Goal: Communication & Community: Ask a question

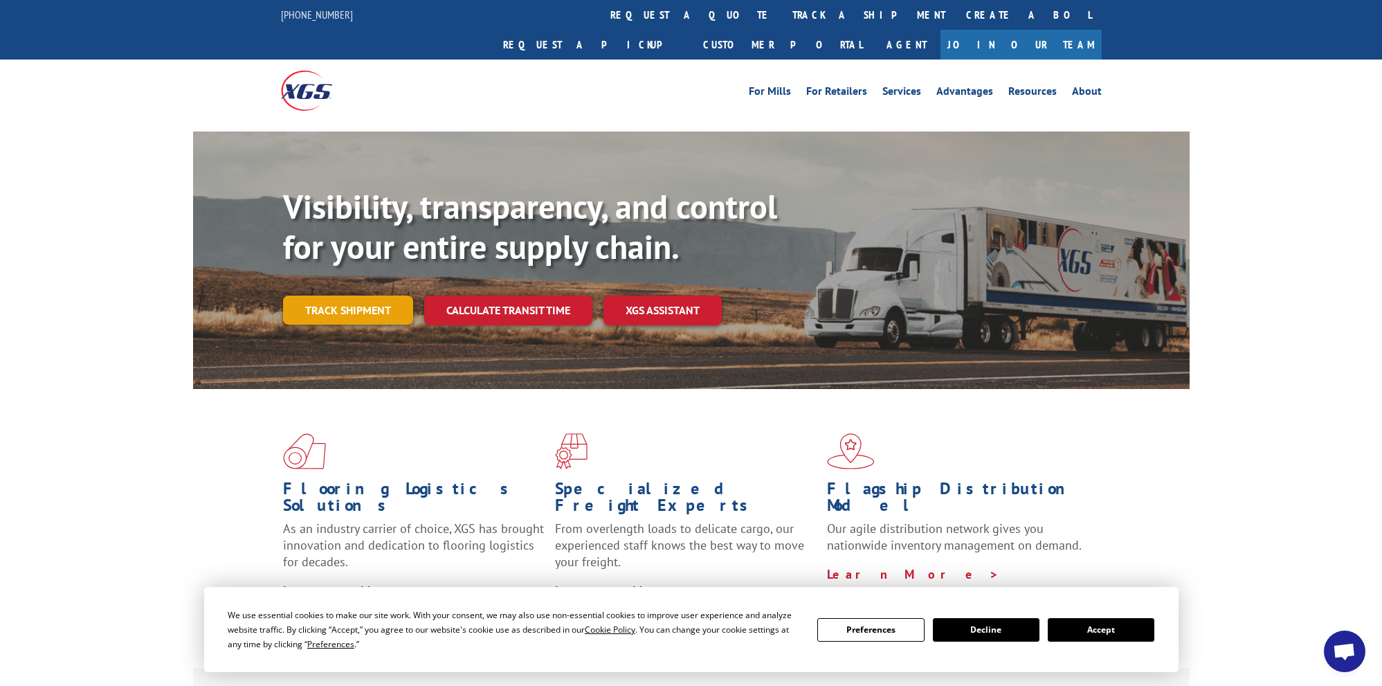
click at [361, 296] on link "Track shipment" at bounding box center [348, 310] width 130 height 29
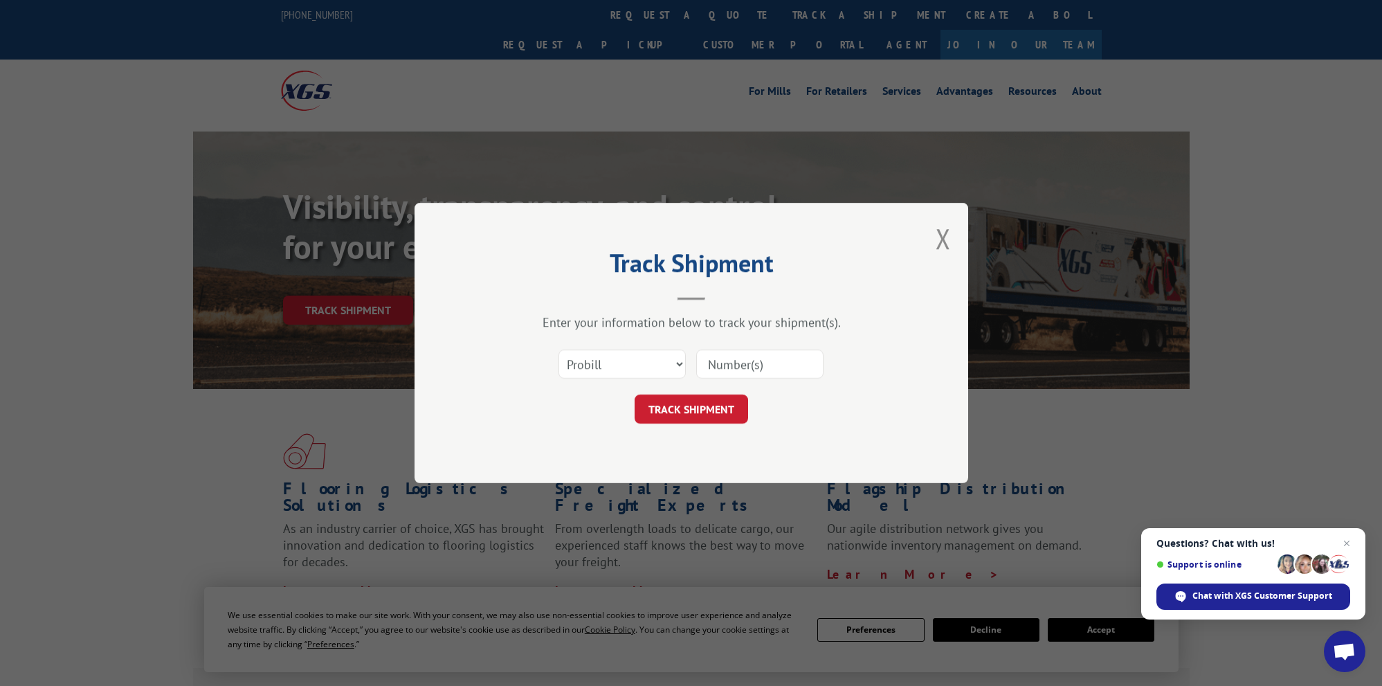
click at [773, 368] on input at bounding box center [759, 364] width 127 height 29
paste input "530841951"
type input "530841951"
click at [723, 417] on button "TRACK SHIPMENT" at bounding box center [692, 409] width 114 height 29
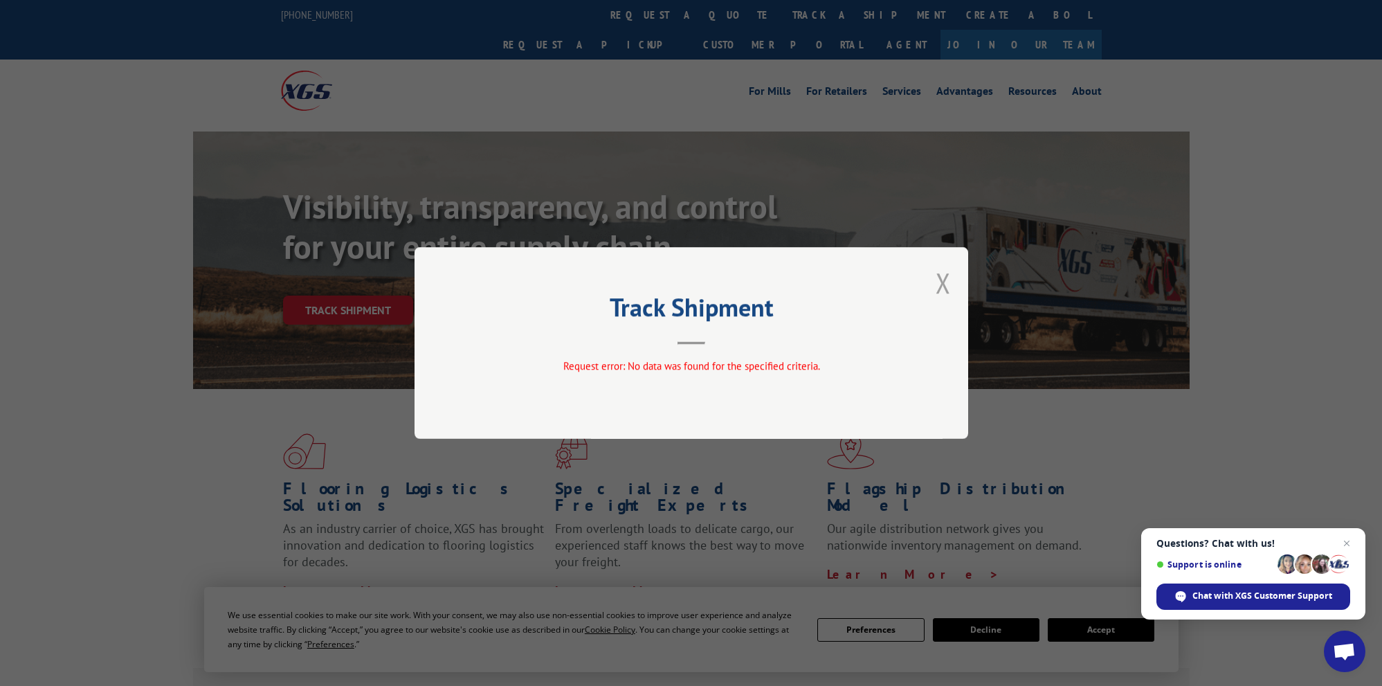
click at [944, 273] on button "Close modal" at bounding box center [943, 282] width 15 height 37
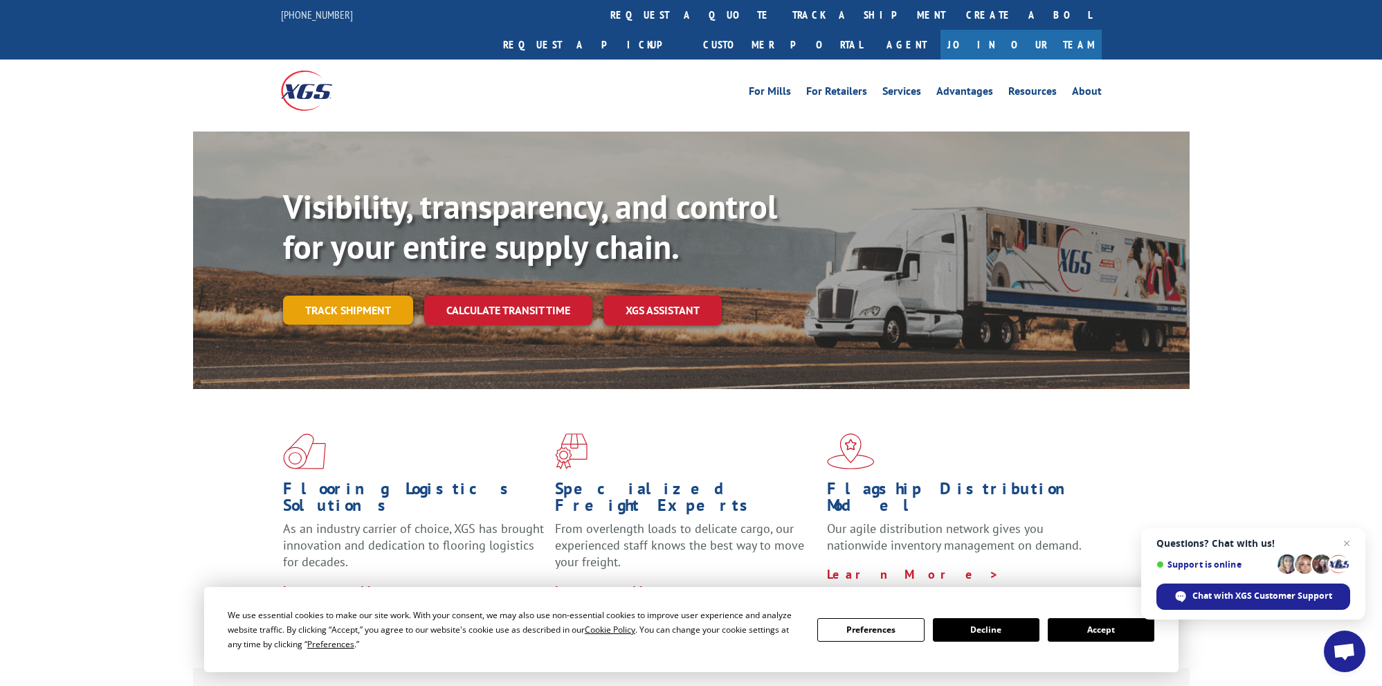
click at [357, 296] on link "Track shipment" at bounding box center [348, 310] width 130 height 29
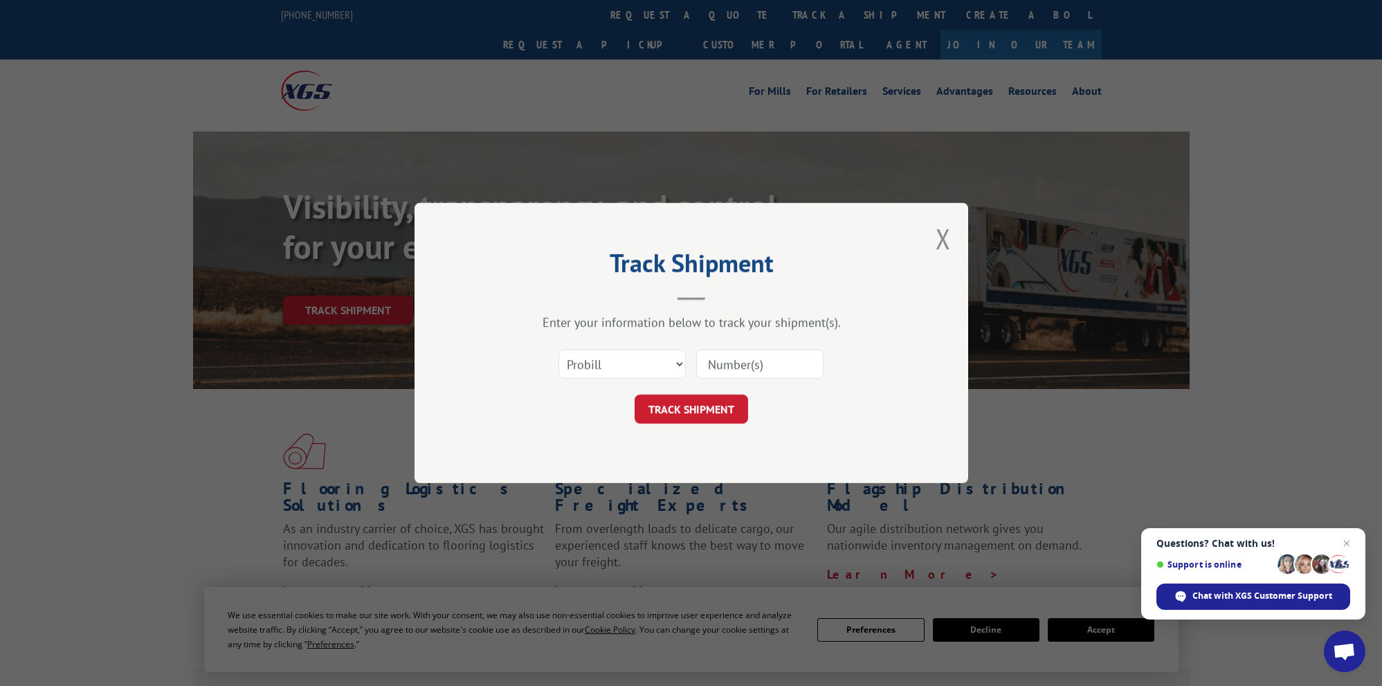
click at [730, 363] on input at bounding box center [759, 364] width 127 height 29
paste input "PU00071098"
type input "PU00071098"
click button "TRACK SHIPMENT" at bounding box center [692, 409] width 114 height 29
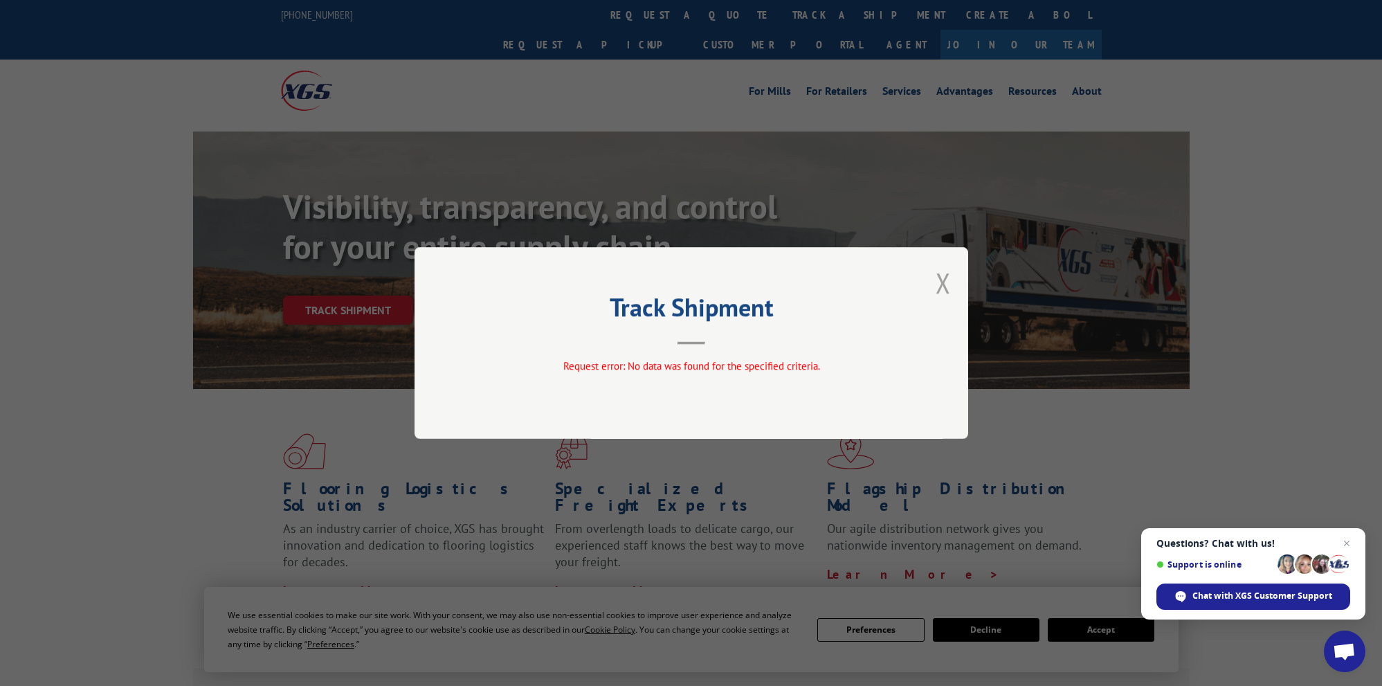
click at [946, 291] on button "Close modal" at bounding box center [943, 282] width 15 height 37
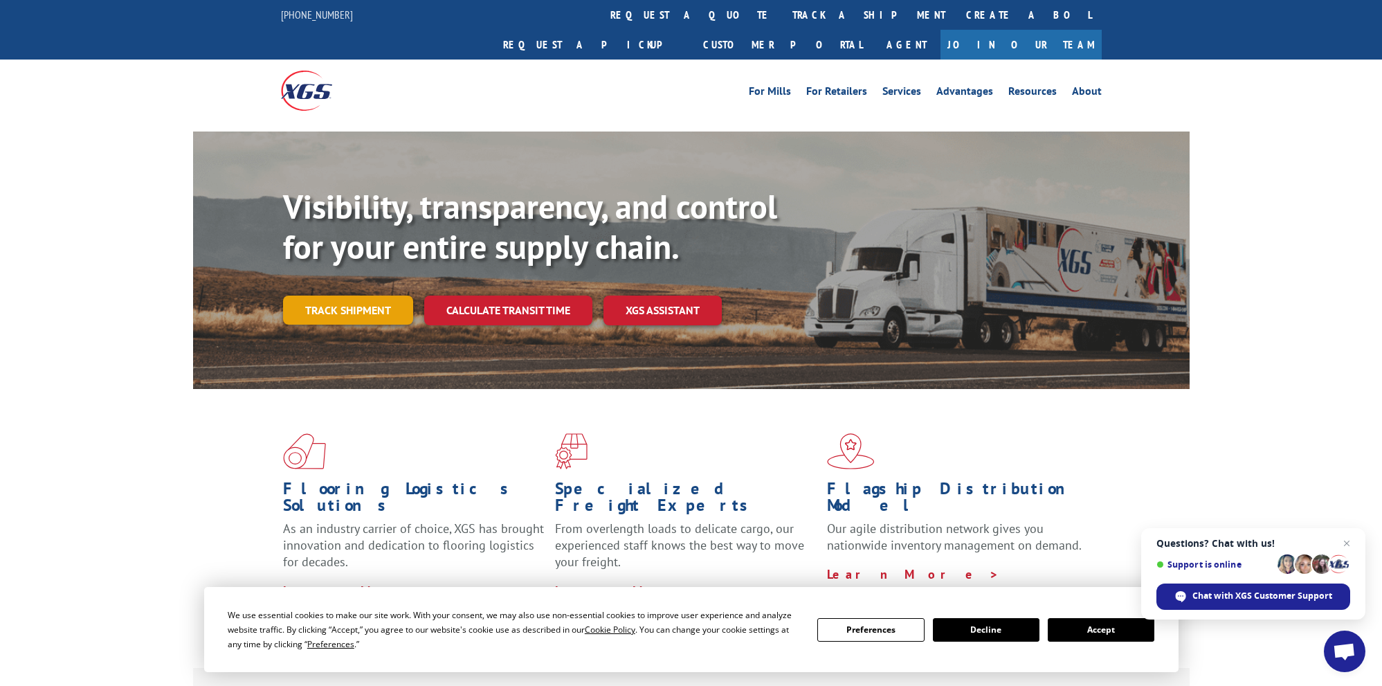
click at [377, 296] on link "Track shipment" at bounding box center [348, 310] width 130 height 29
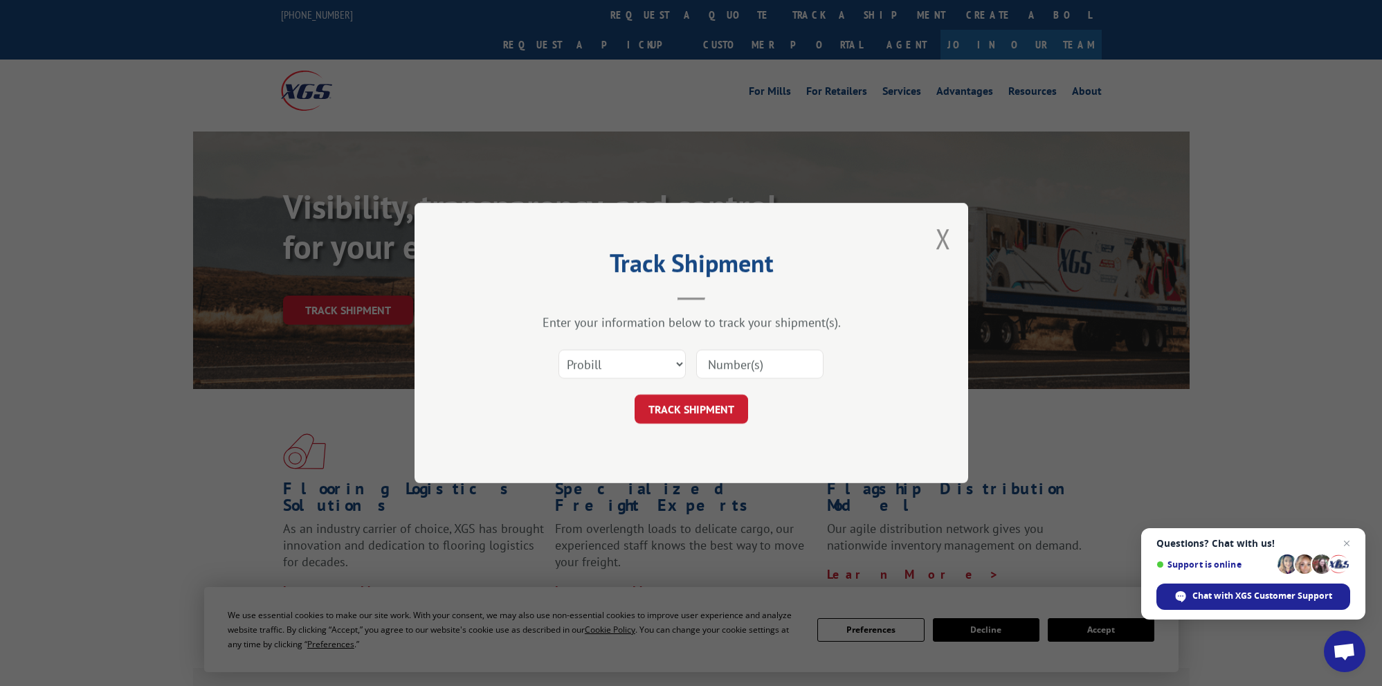
click at [783, 368] on input at bounding box center [759, 364] width 127 height 29
paste input "530841951"
type input "530841951"
click at [701, 410] on button "TRACK SHIPMENT" at bounding box center [692, 409] width 114 height 29
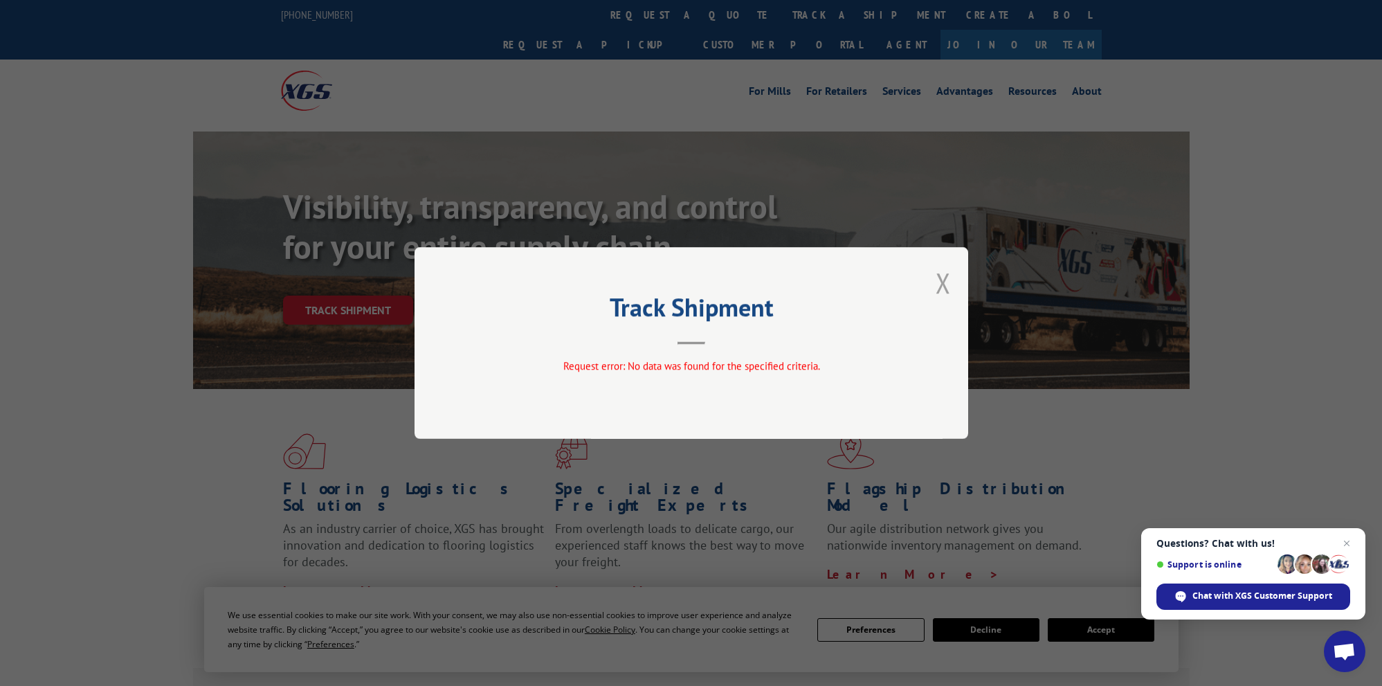
click at [941, 283] on button "Close modal" at bounding box center [943, 282] width 15 height 37
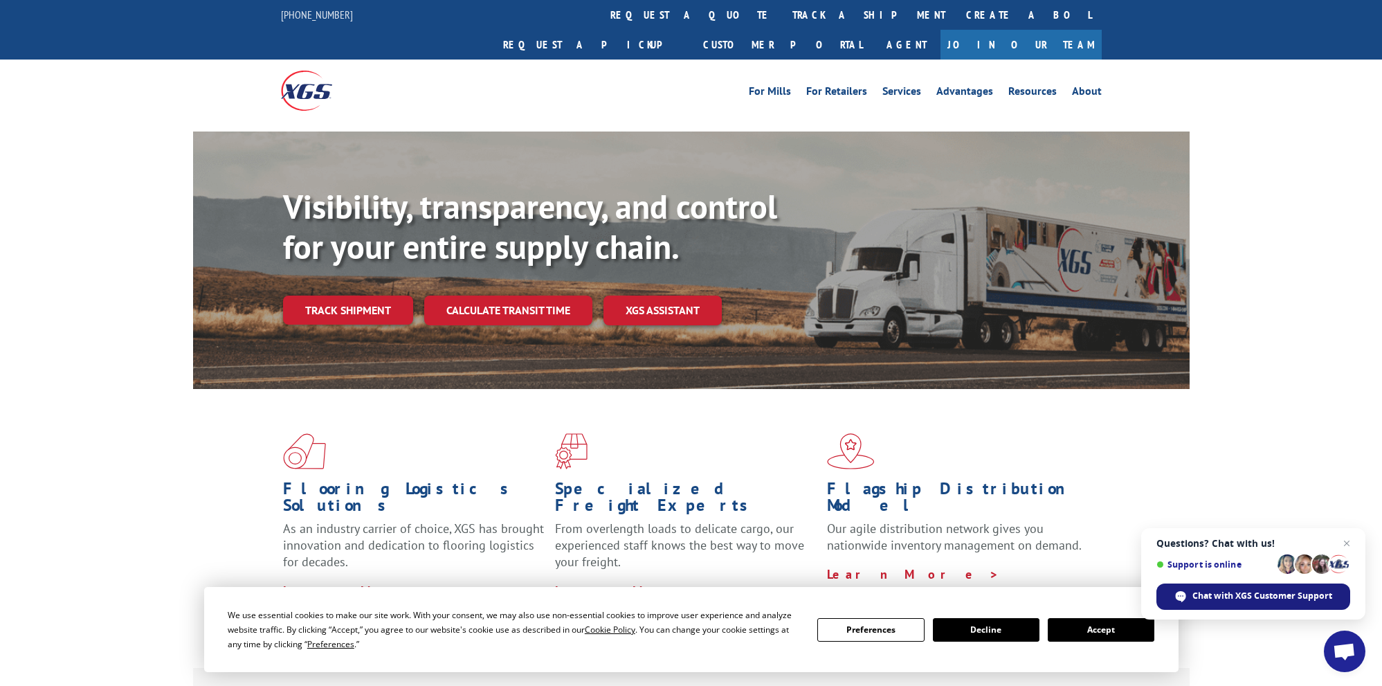
click at [1312, 597] on span "Chat with XGS Customer Support" at bounding box center [1263, 596] width 140 height 12
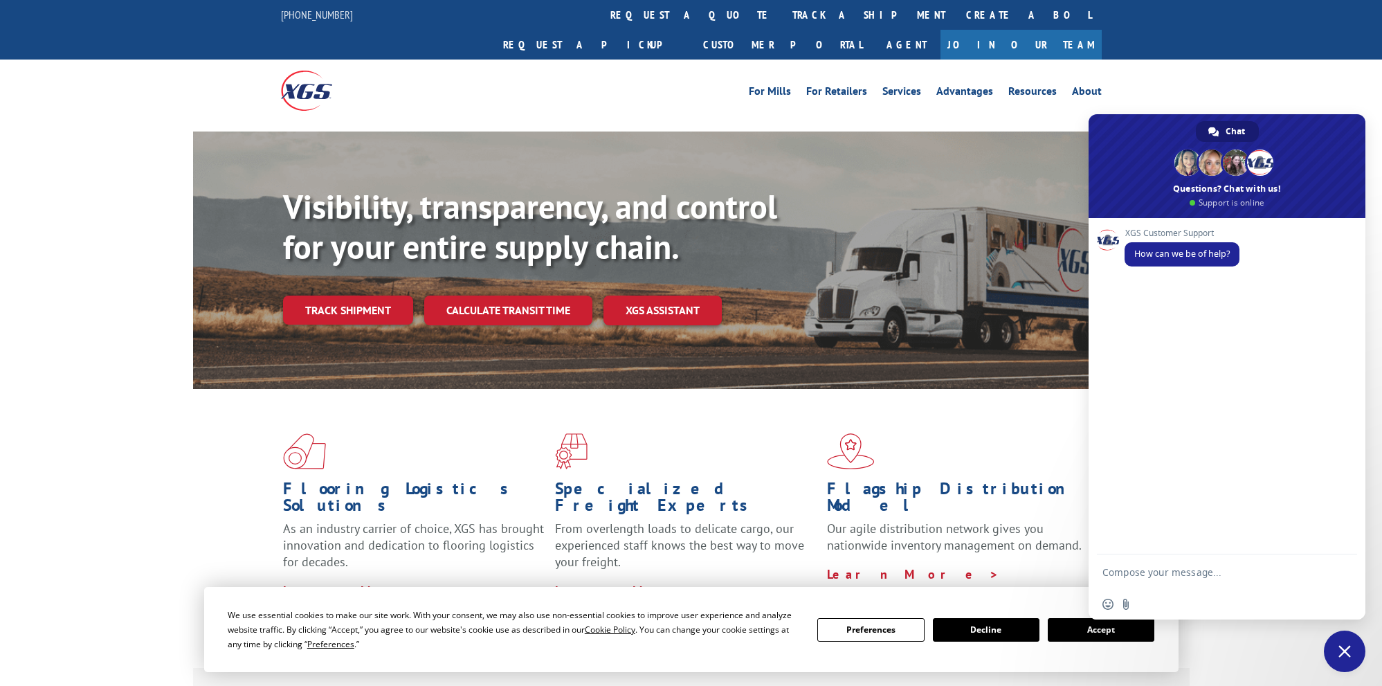
click at [1168, 572] on textarea "Compose your message..." at bounding box center [1212, 572] width 219 height 12
paste textarea "BOL #: 530841951"
click at [1123, 584] on textarea "We wanted to know what time the driver will come and pick up this order with BO…" at bounding box center [1212, 570] width 219 height 37
type textarea "We wanted to know what time the driver will come and pick up this order with BO…"
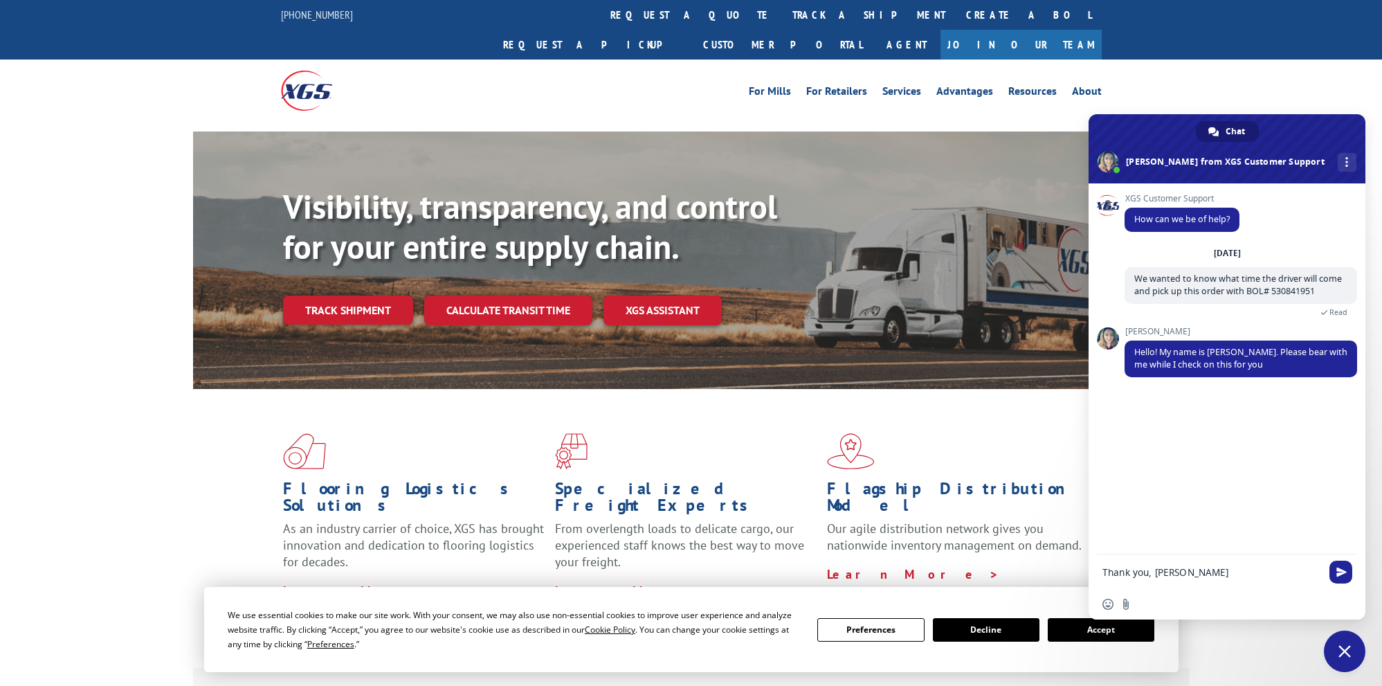
type textarea "Thank you, [PERSON_NAME]."
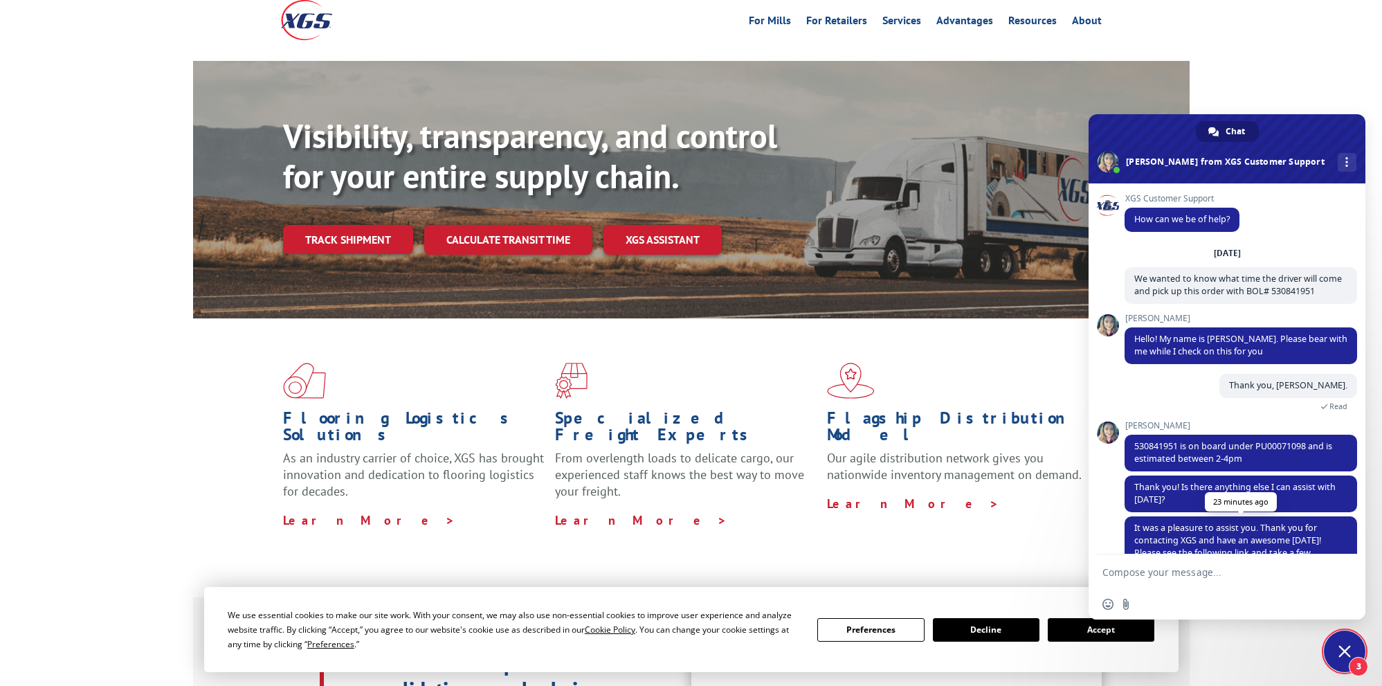
scroll to position [52, 0]
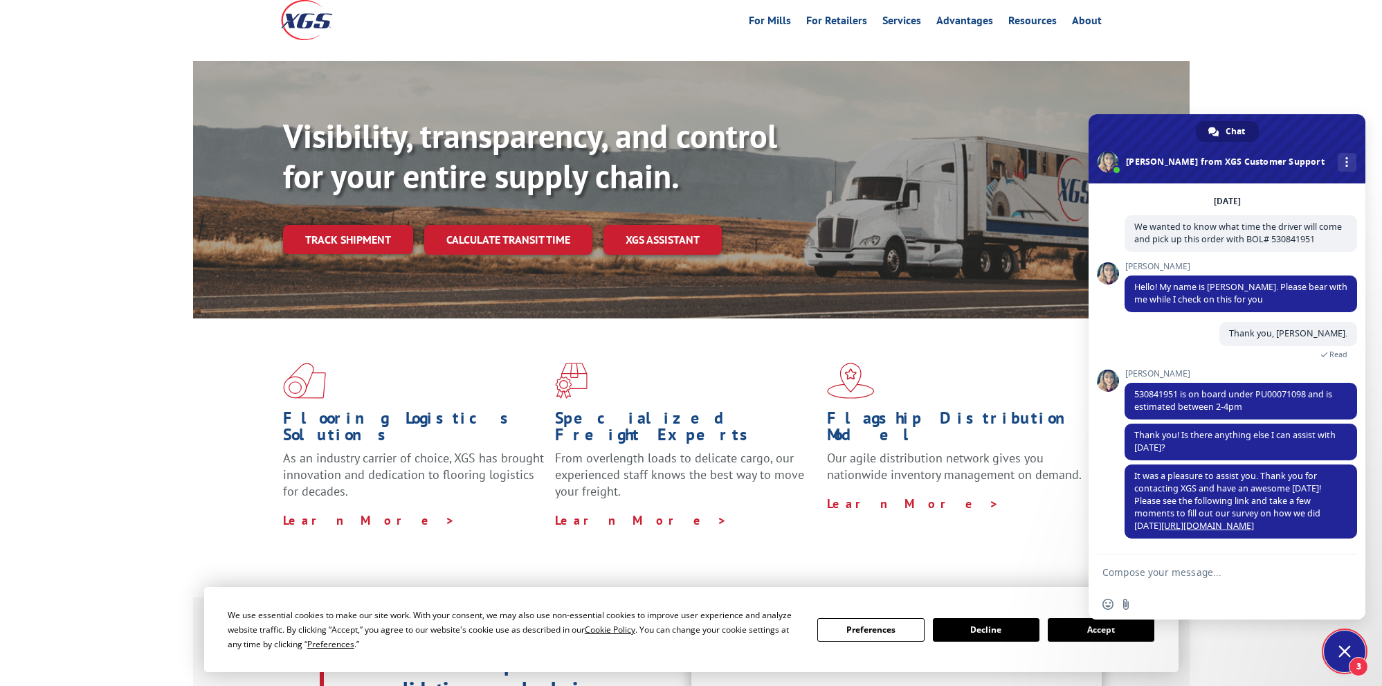
click at [1249, 576] on textarea "Compose your message..." at bounding box center [1212, 572] width 219 height 12
type textarea "Our will call hours end at 2pm, can the driver pick up before 2pm [DATE]?"
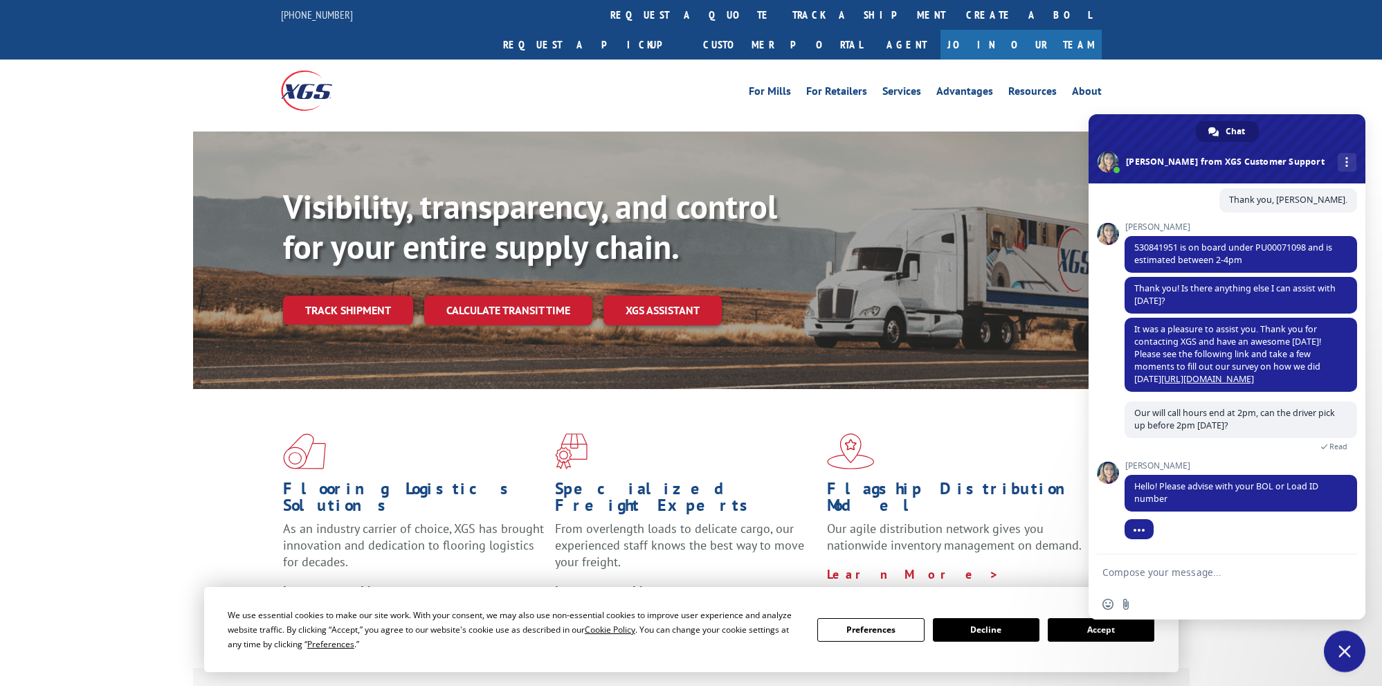
scroll to position [0, 0]
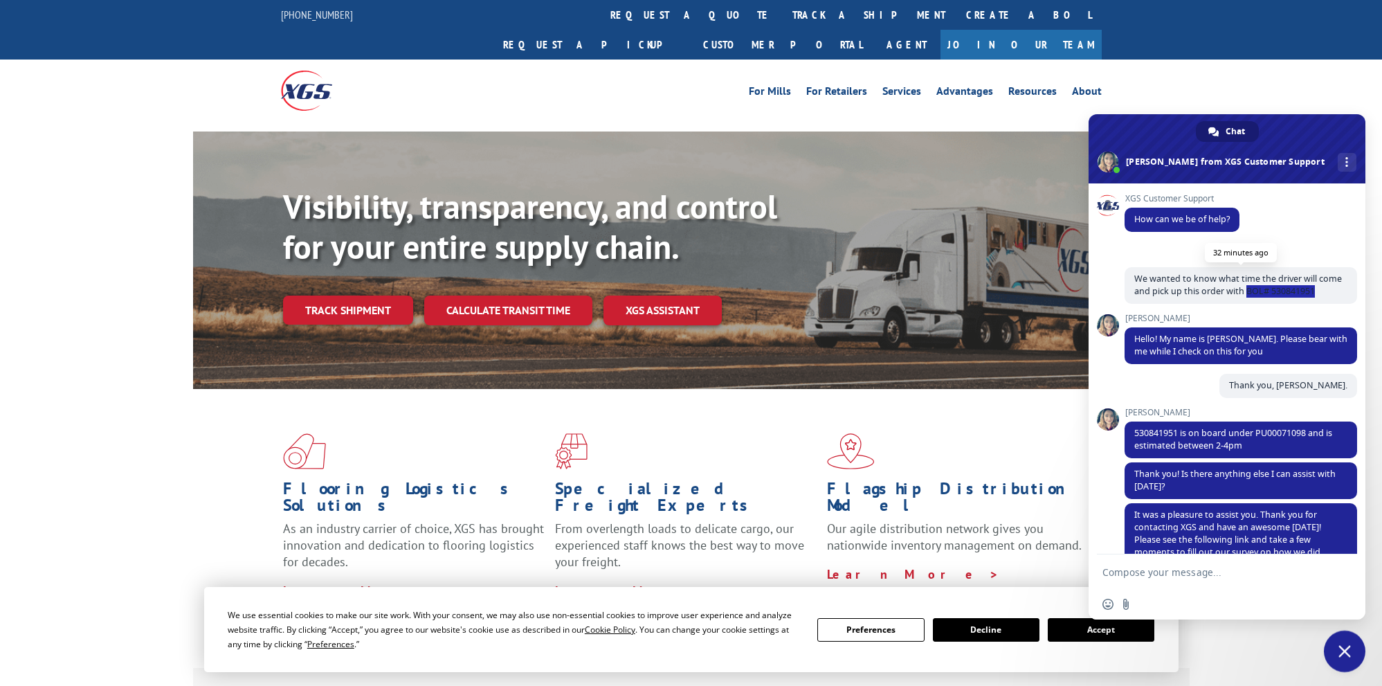
drag, startPoint x: 1246, startPoint y: 291, endPoint x: 1316, endPoint y: 295, distance: 70.0
click at [1316, 295] on span "We wanted to know what time the driver will come and pick up this order with BO…" at bounding box center [1239, 285] width 208 height 24
copy span "BOL# 530841951"
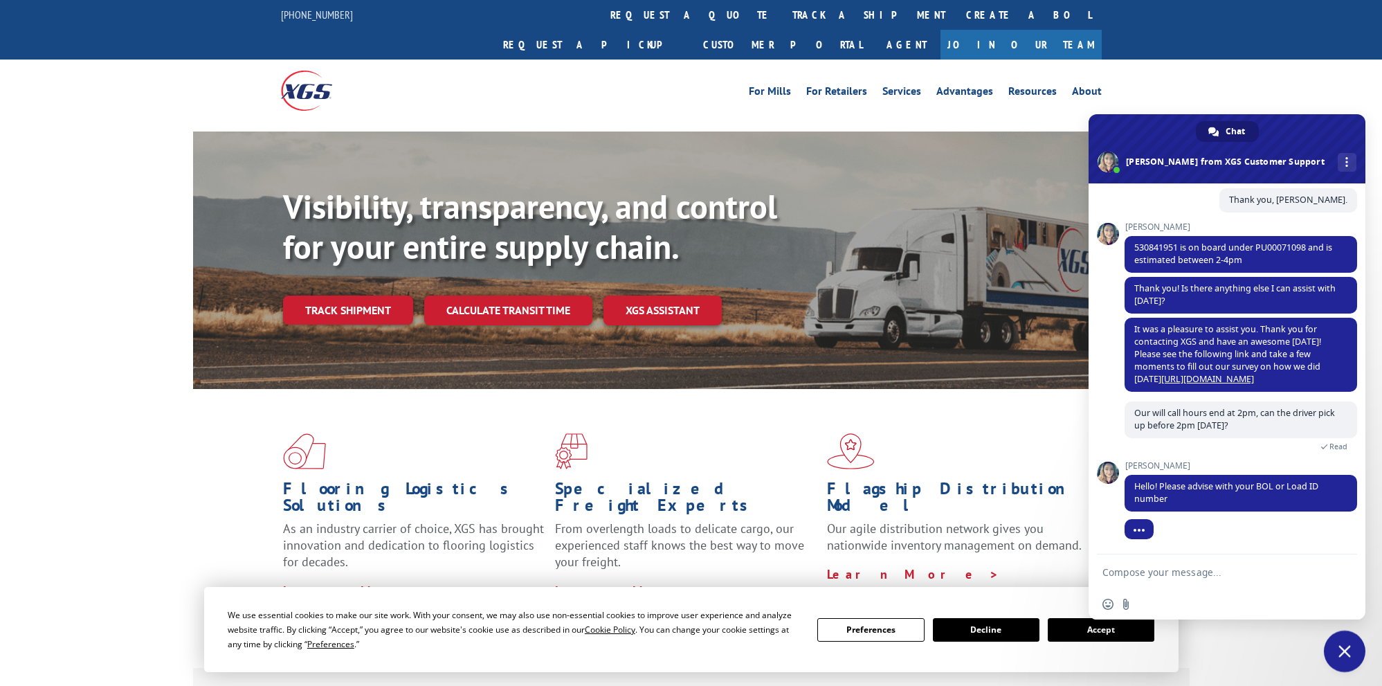
scroll to position [186, 0]
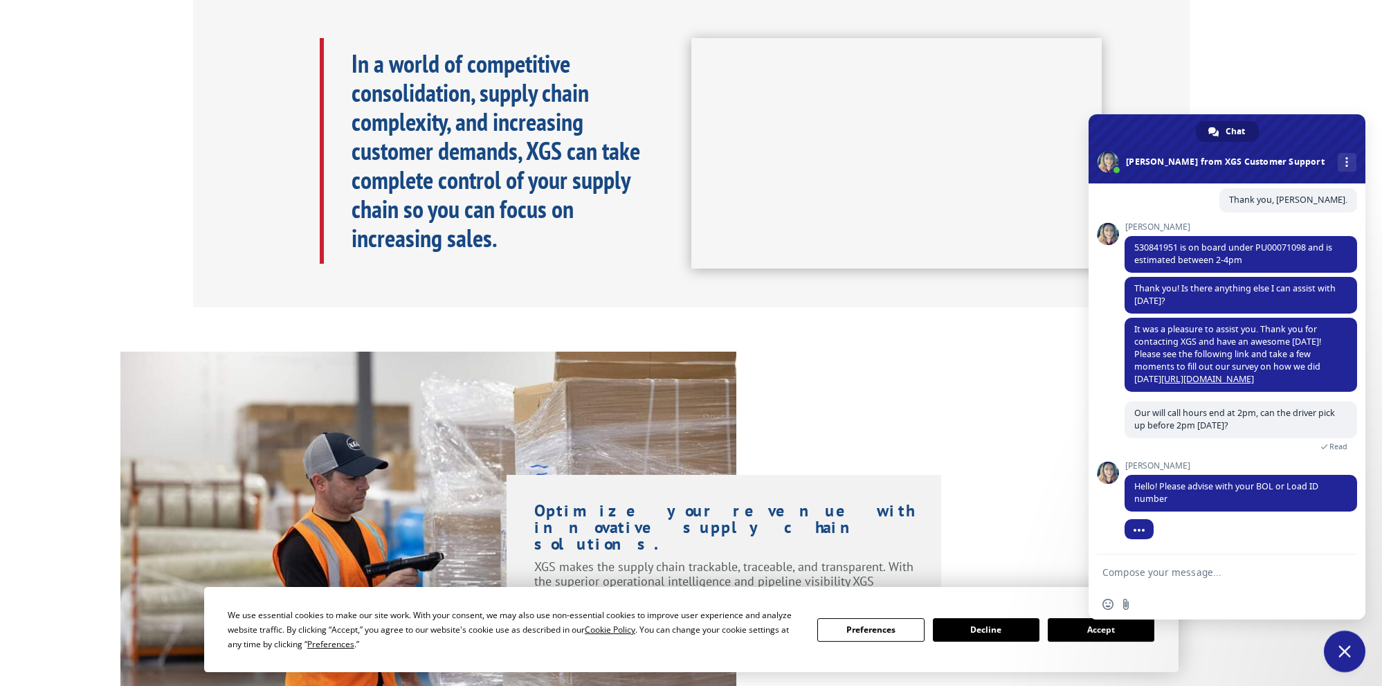
click at [1149, 577] on textarea "Compose your message..." at bounding box center [1212, 572] width 219 height 12
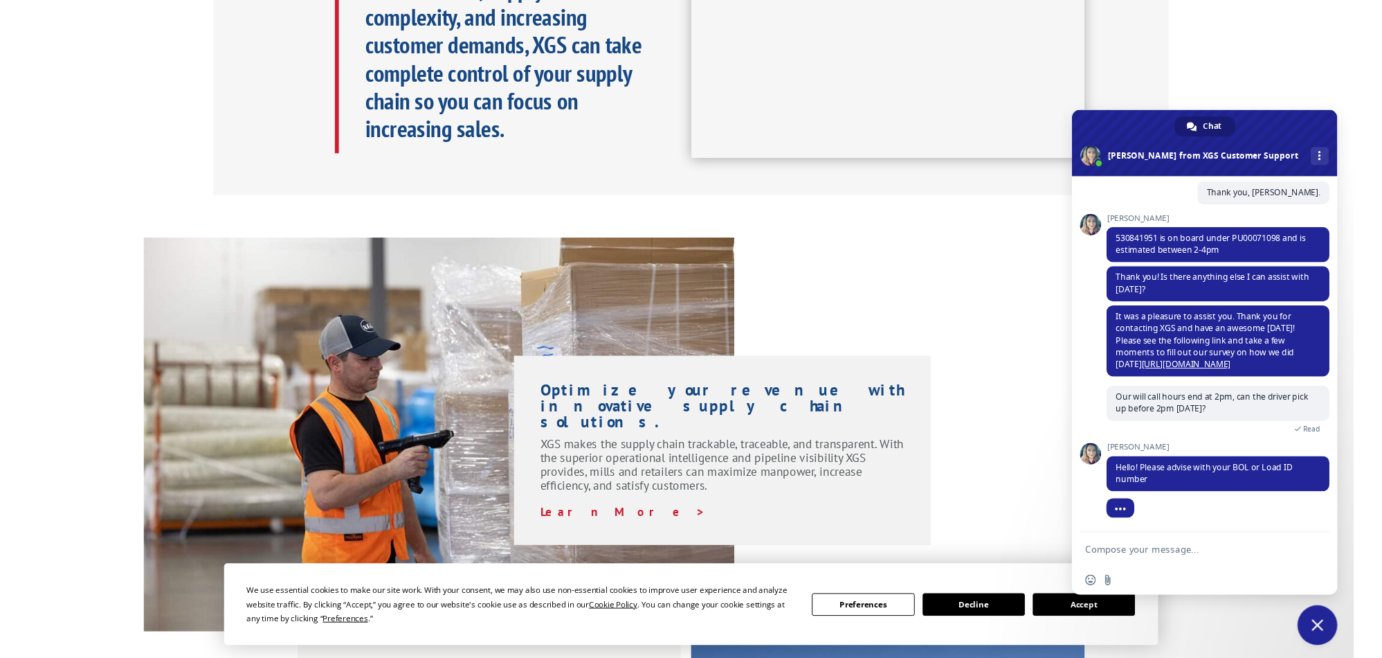
scroll to position [804, 0]
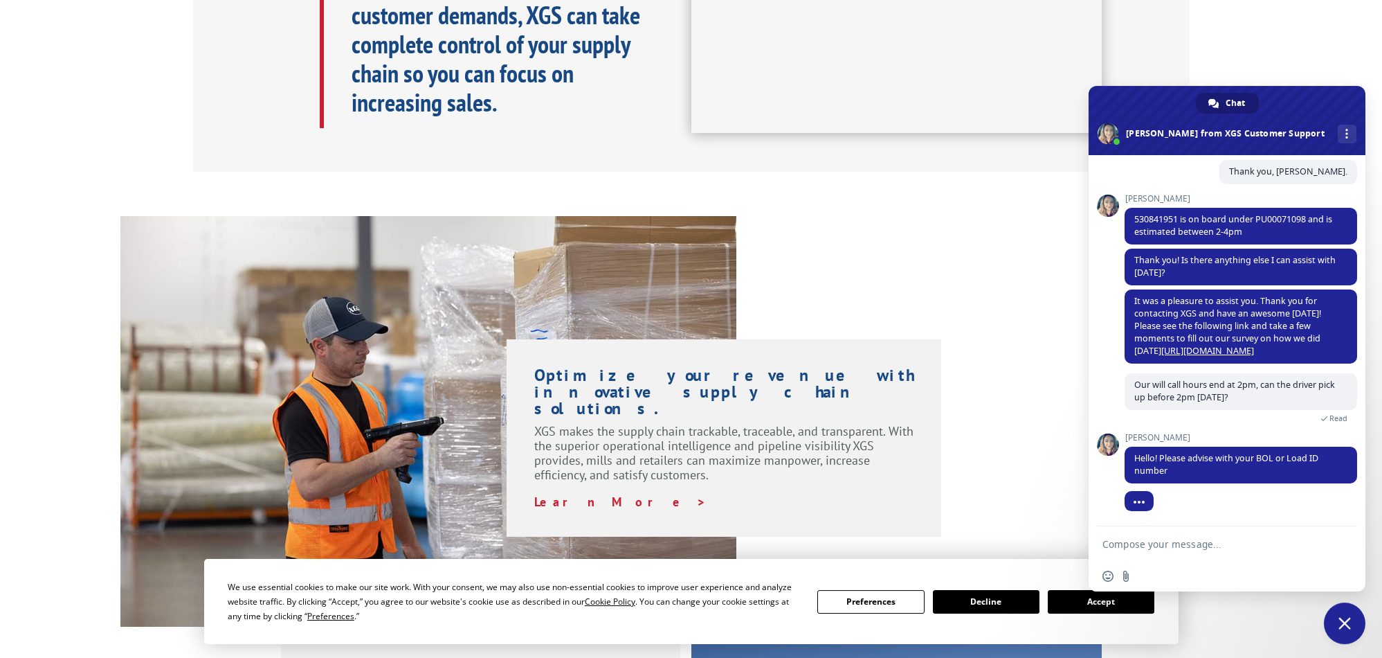
click at [1175, 545] on textarea "Compose your message..." at bounding box center [1212, 544] width 219 height 12
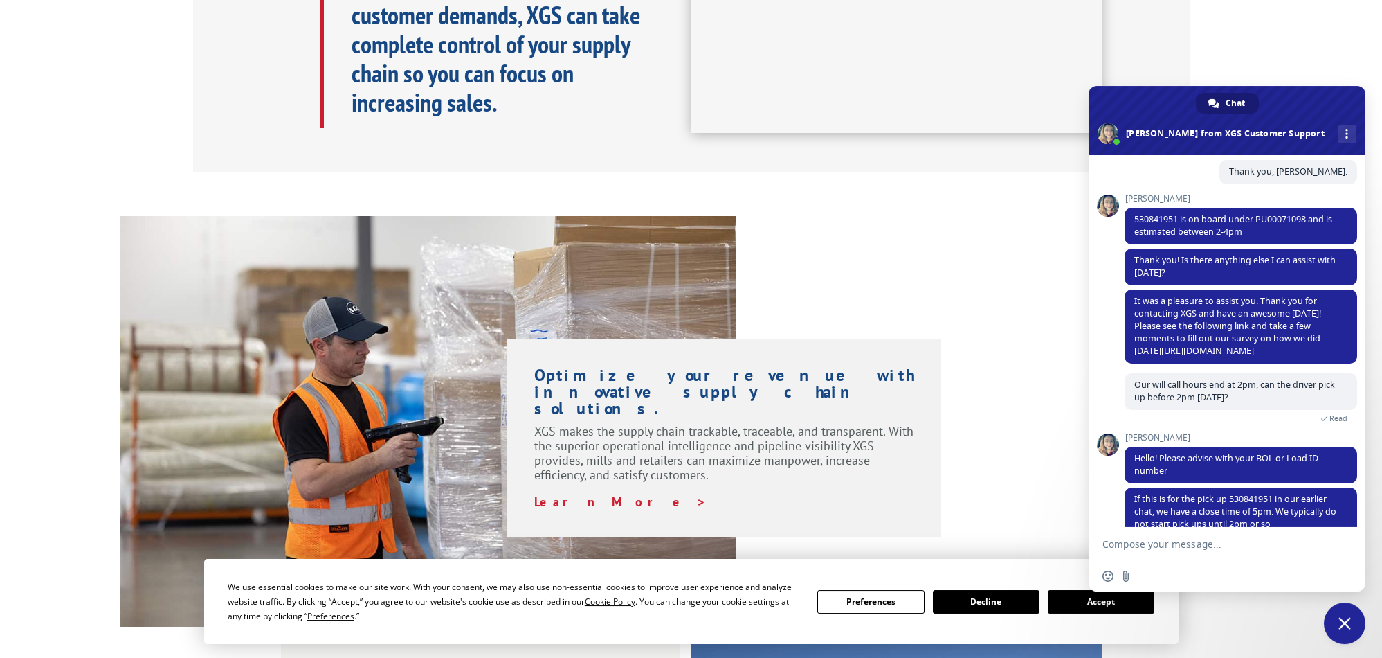
scroll to position [212, 0]
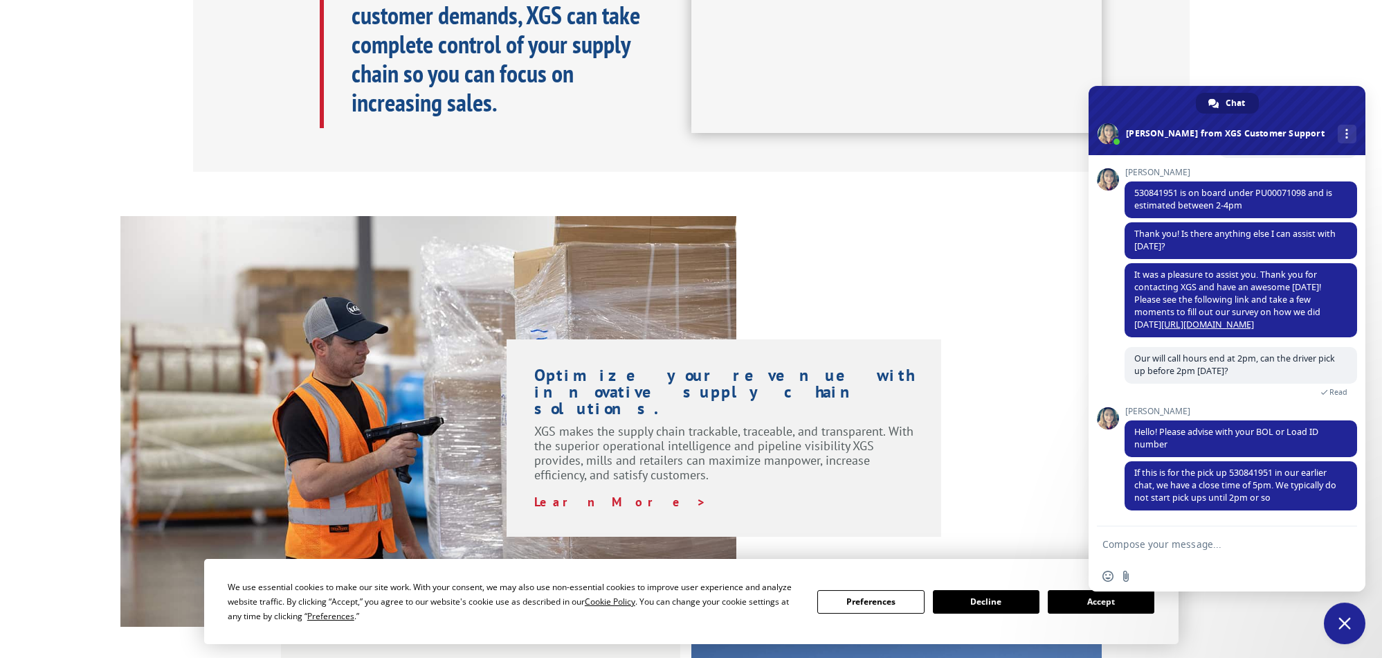
paste textarea "BOL# 530841951"
type textarea "BOL# 530841951"
click at [1339, 548] on span "Send" at bounding box center [1342, 544] width 10 height 10
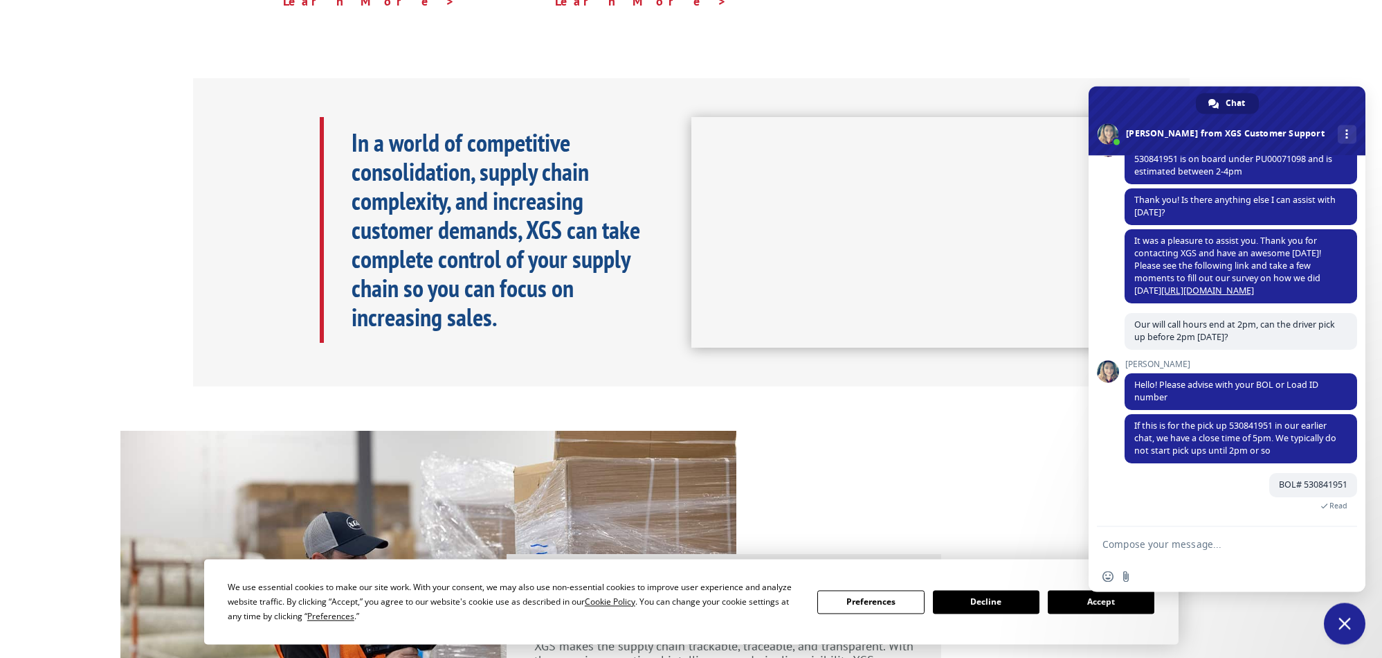
scroll to position [593, 0]
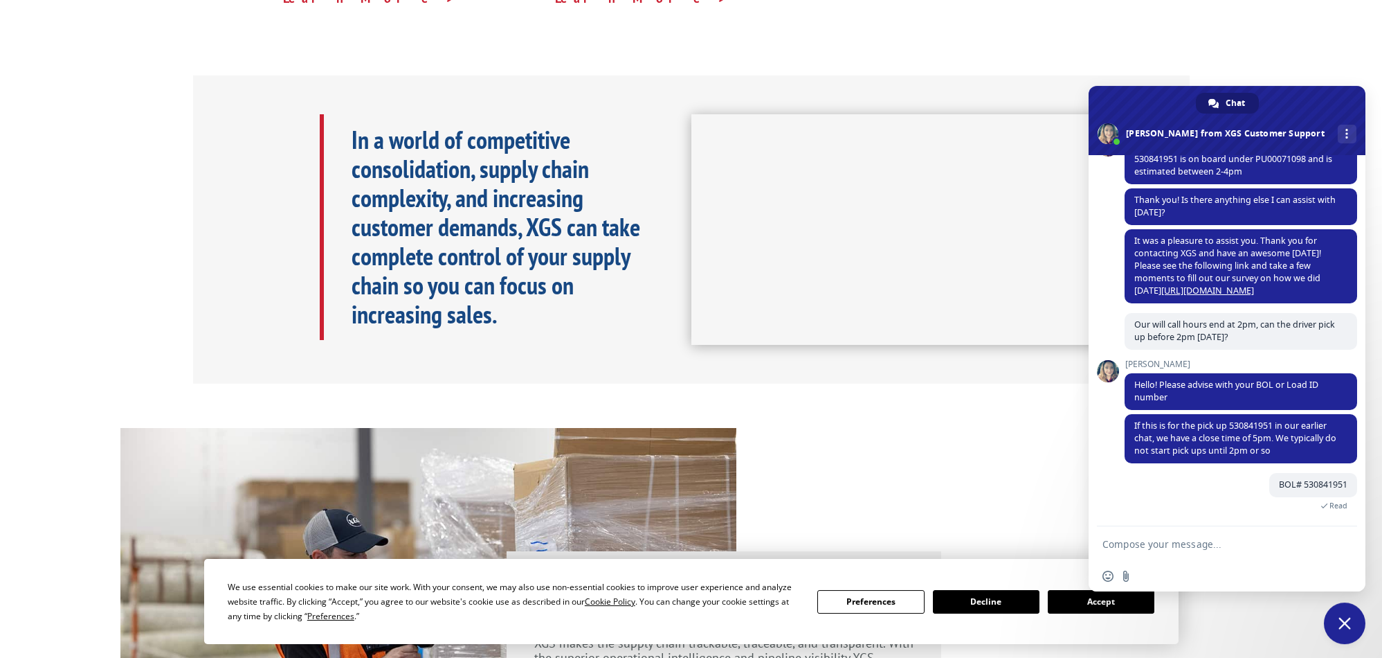
click at [1217, 544] on textarea "Compose your message..." at bounding box center [1212, 544] width 219 height 12
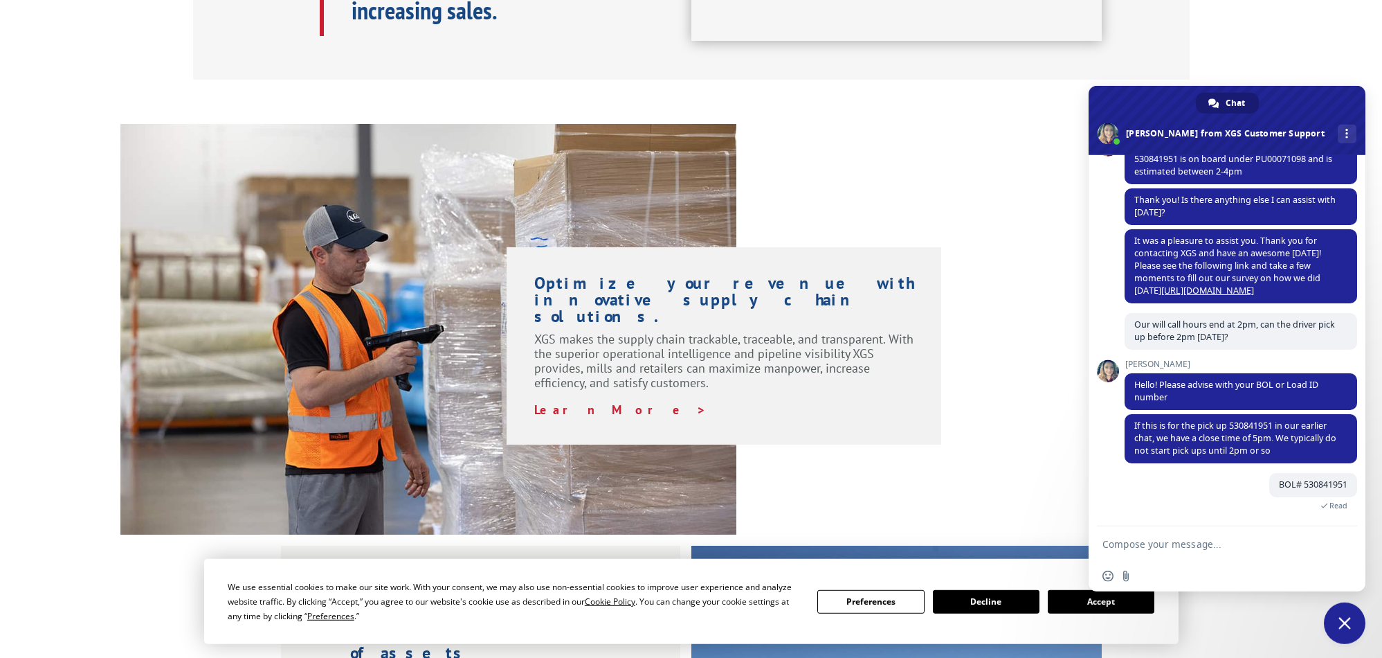
scroll to position [918, 0]
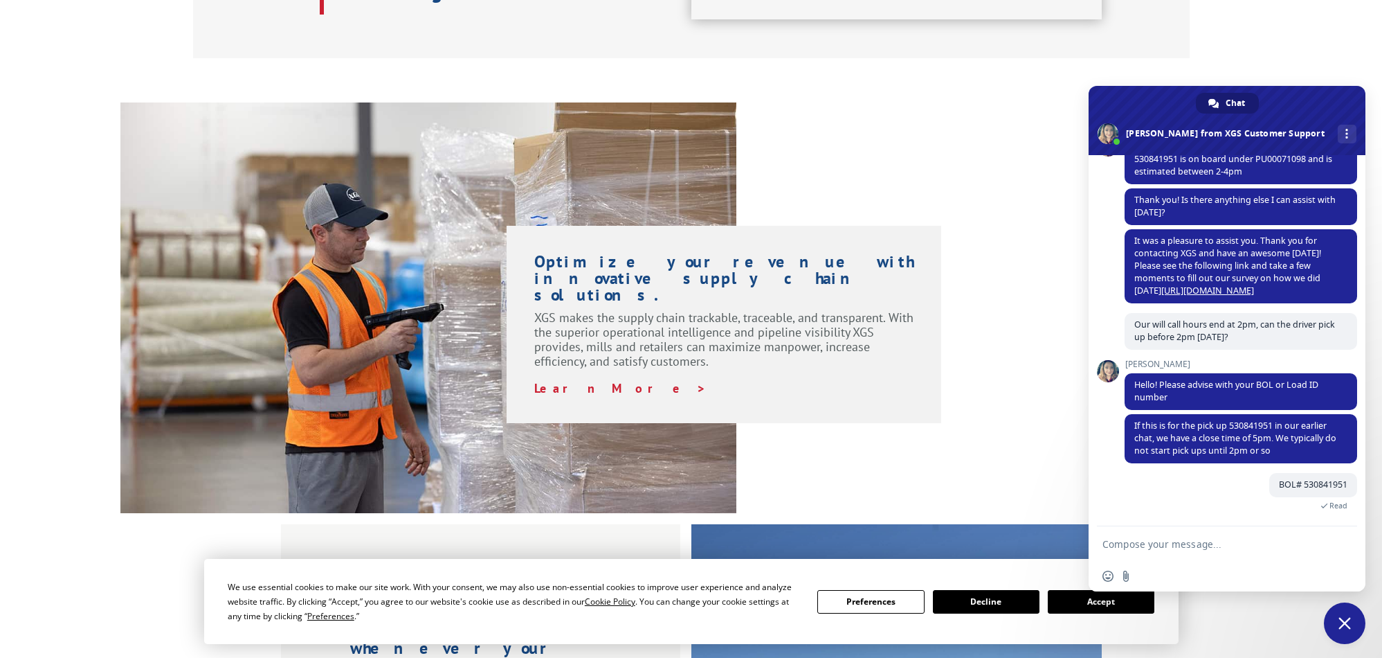
drag, startPoint x: 1106, startPoint y: 545, endPoint x: 1225, endPoint y: 545, distance: 119.8
click at [1225, 545] on textarea "Compose your message..." at bounding box center [1212, 544] width 219 height 12
drag, startPoint x: 1142, startPoint y: 424, endPoint x: 1216, endPoint y: 433, distance: 74.7
click at [1216, 433] on span "If this is for the pick up 530841951 in our earlier chat, we have a close time …" at bounding box center [1236, 437] width 202 height 37
click at [1216, 501] on div "BOL# 530841951 A few seconds ago Read" at bounding box center [1241, 499] width 233 height 53
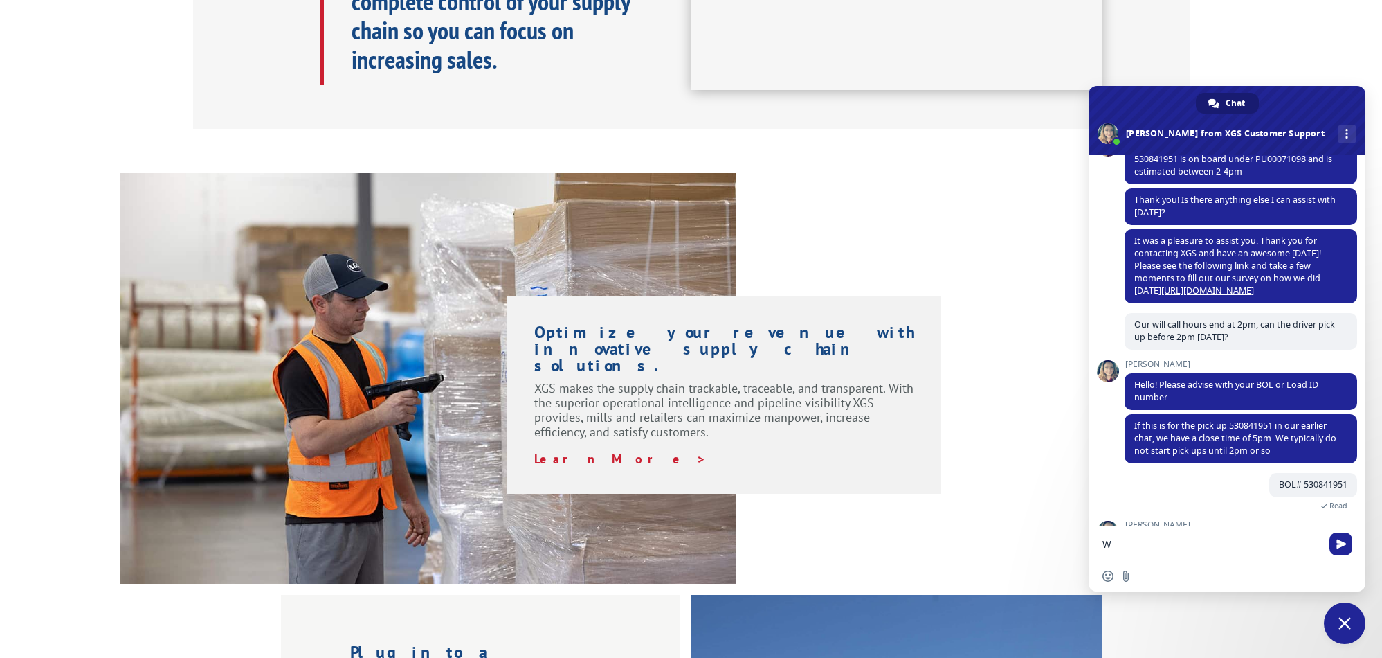
scroll to position [318, 0]
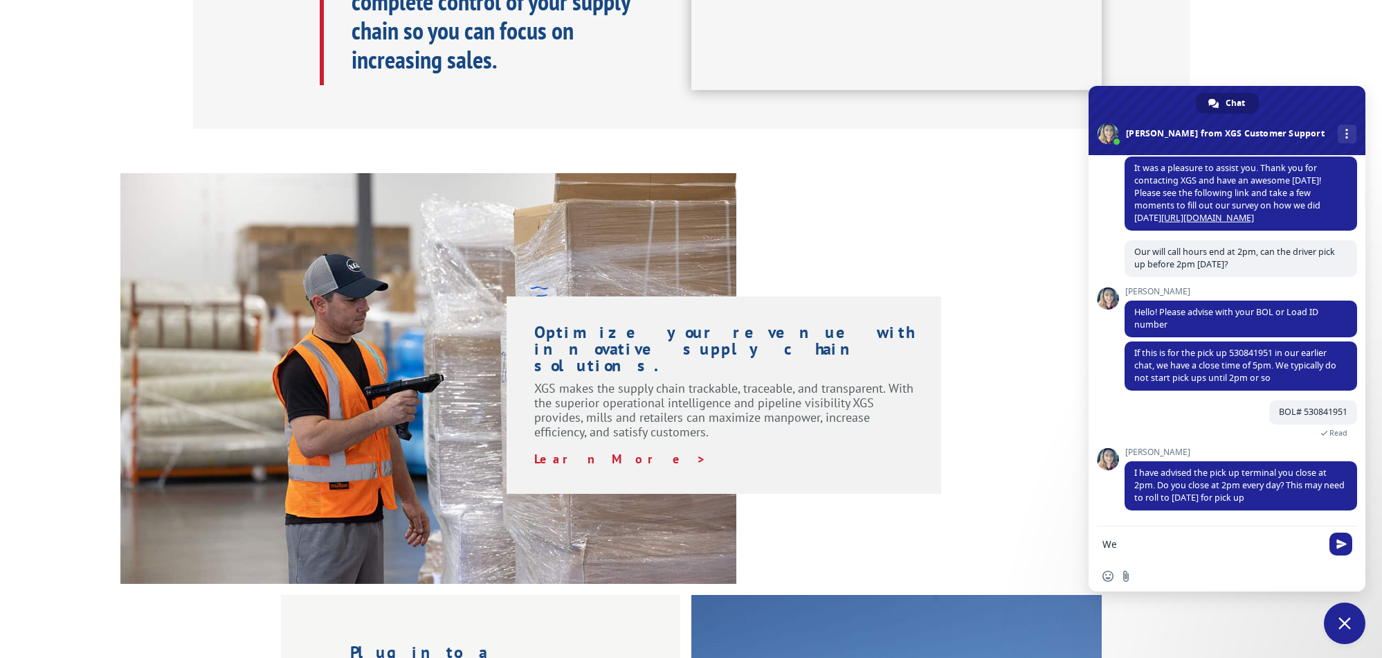
type textarea "W"
type textarea "We can have a staff wait for the driver until 3:15pm [DATE], can he make it?"
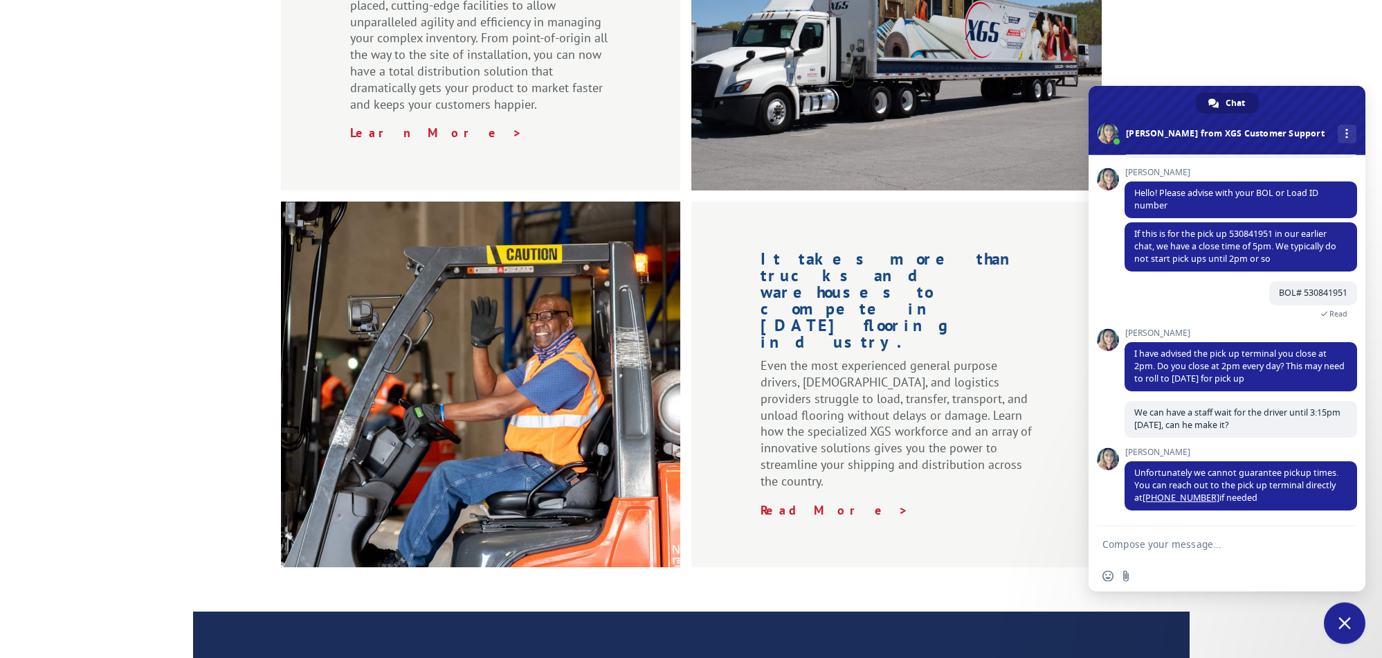
scroll to position [1695, 0]
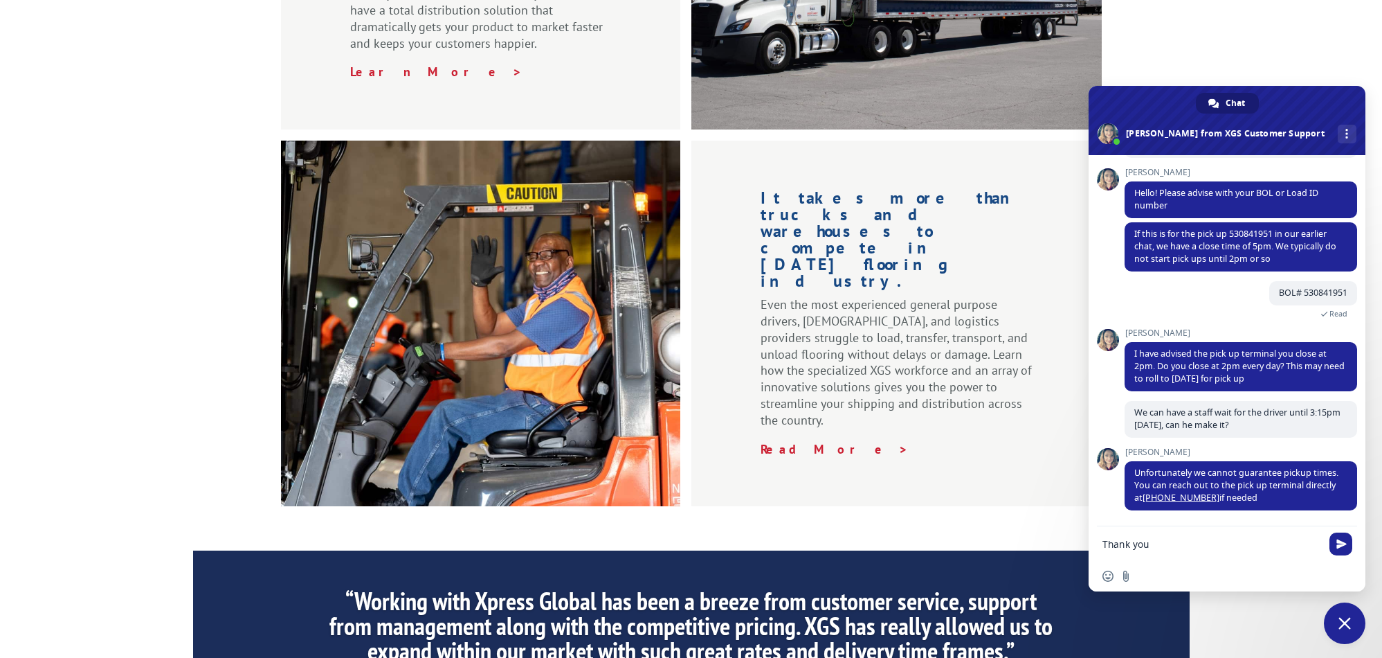
type textarea "Thank you."
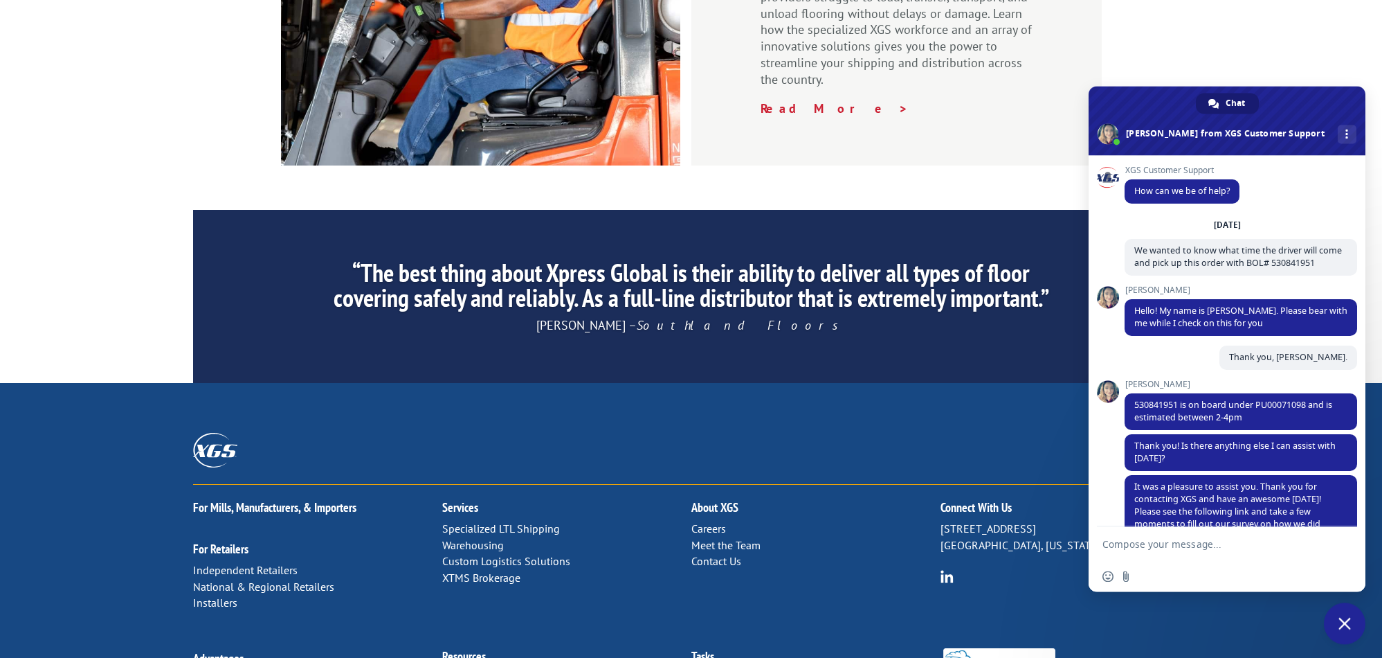
scroll to position [2012, 0]
